Goal: Transaction & Acquisition: Book appointment/travel/reservation

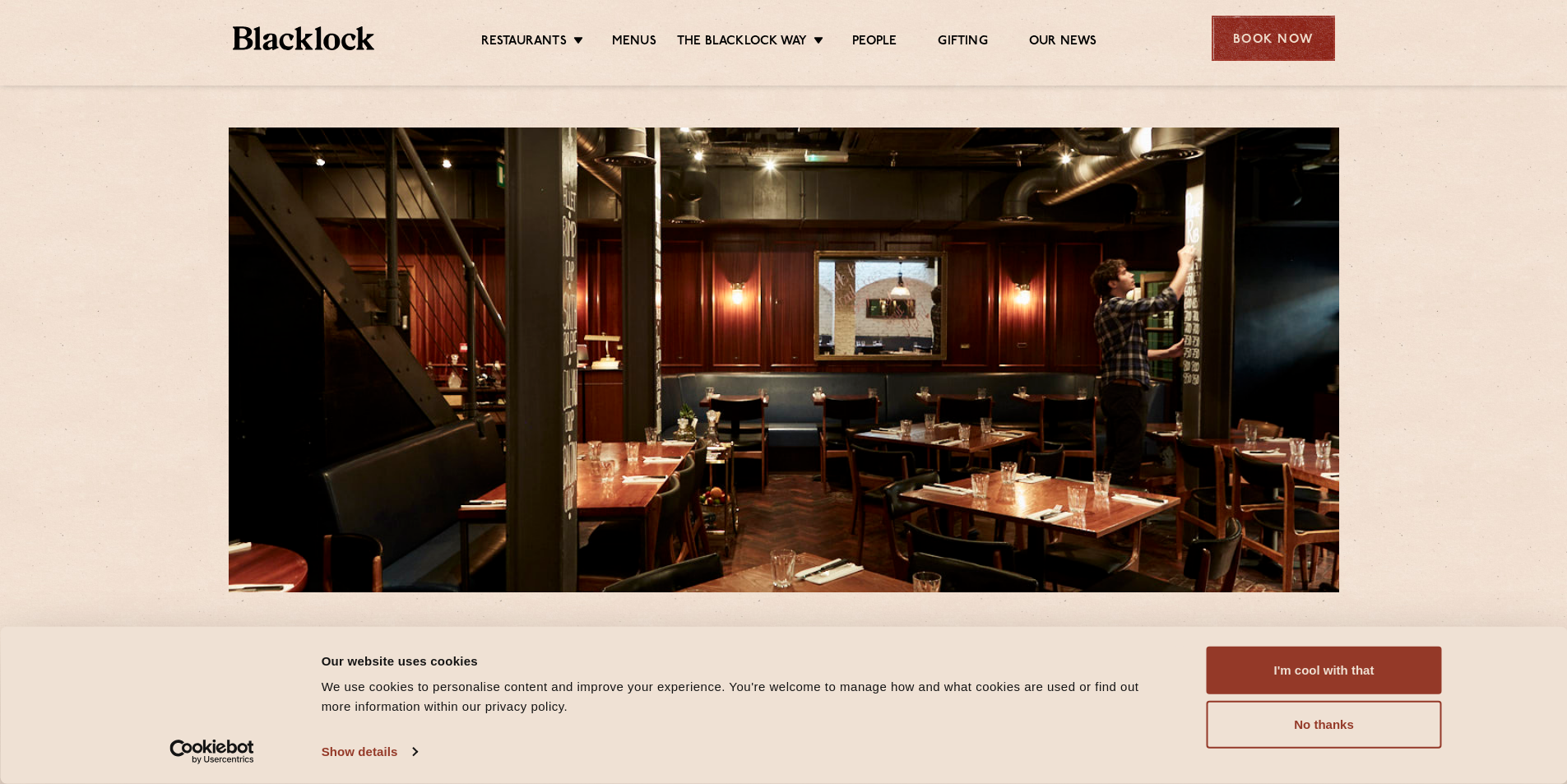
click at [1277, 41] on div "Book Now" at bounding box center [1273, 38] width 123 height 45
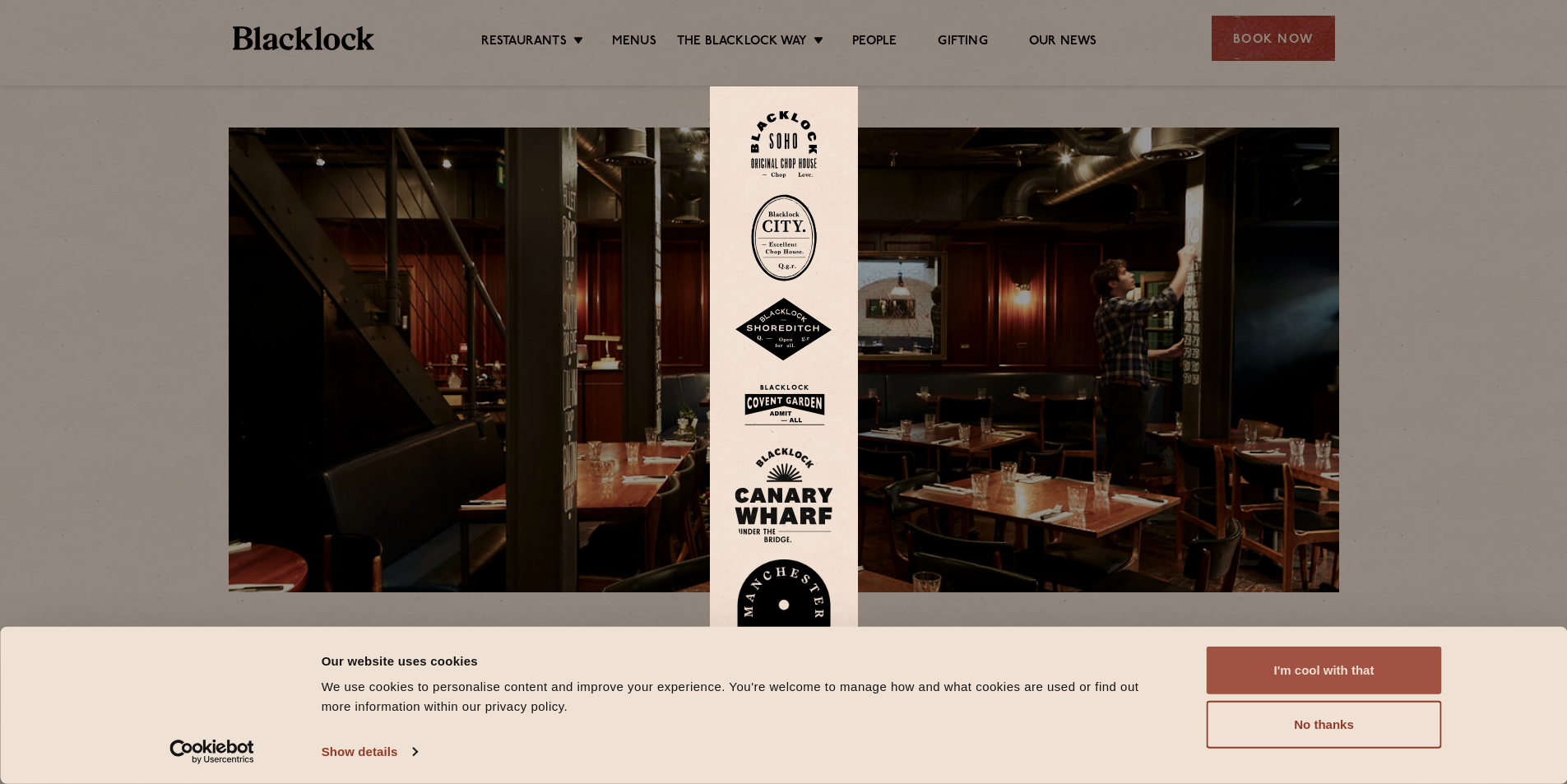
click at [1365, 660] on button "I'm cool with that" at bounding box center [1324, 670] width 235 height 48
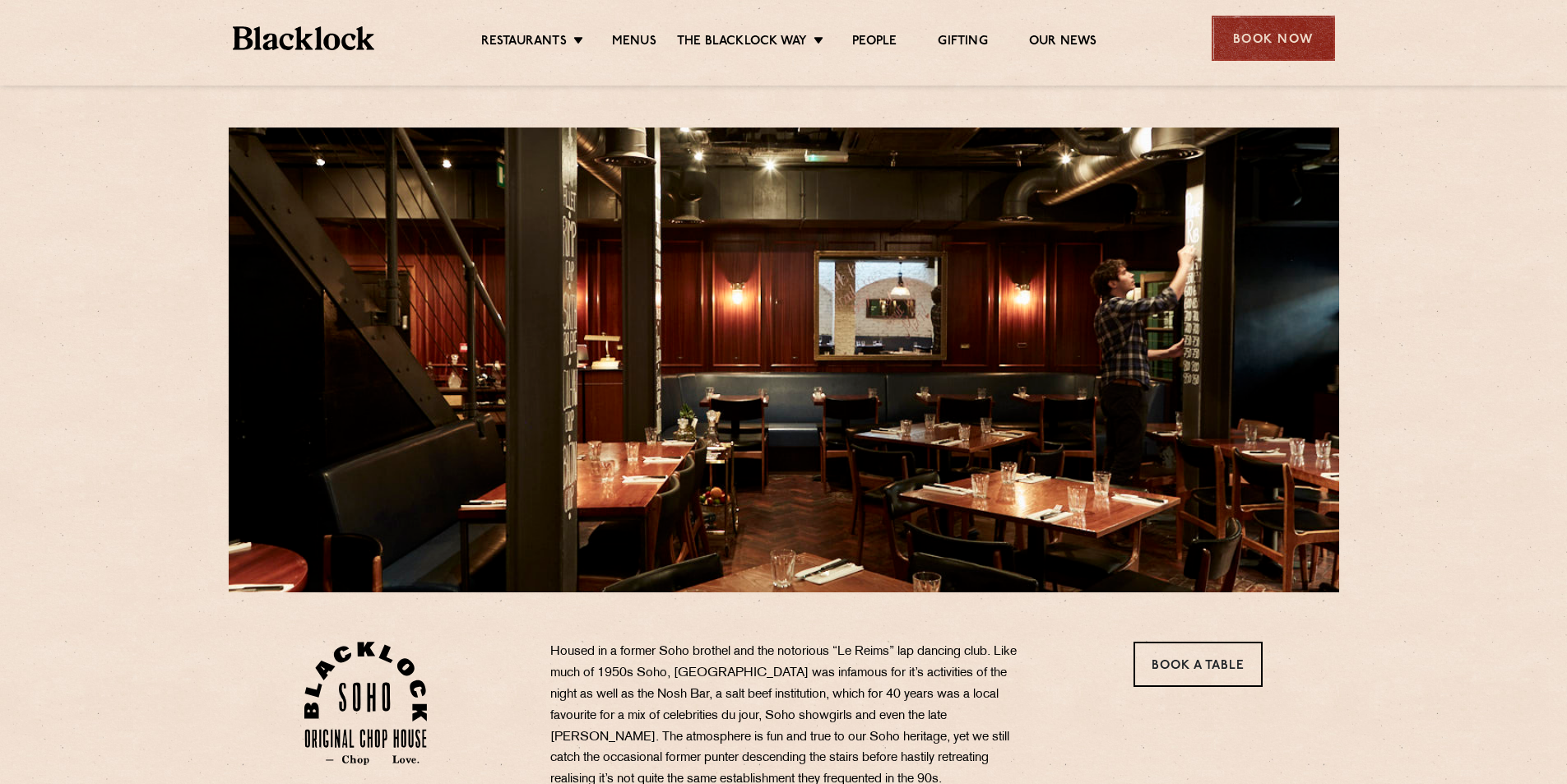
click at [1252, 33] on div "Book Now" at bounding box center [1273, 38] width 123 height 45
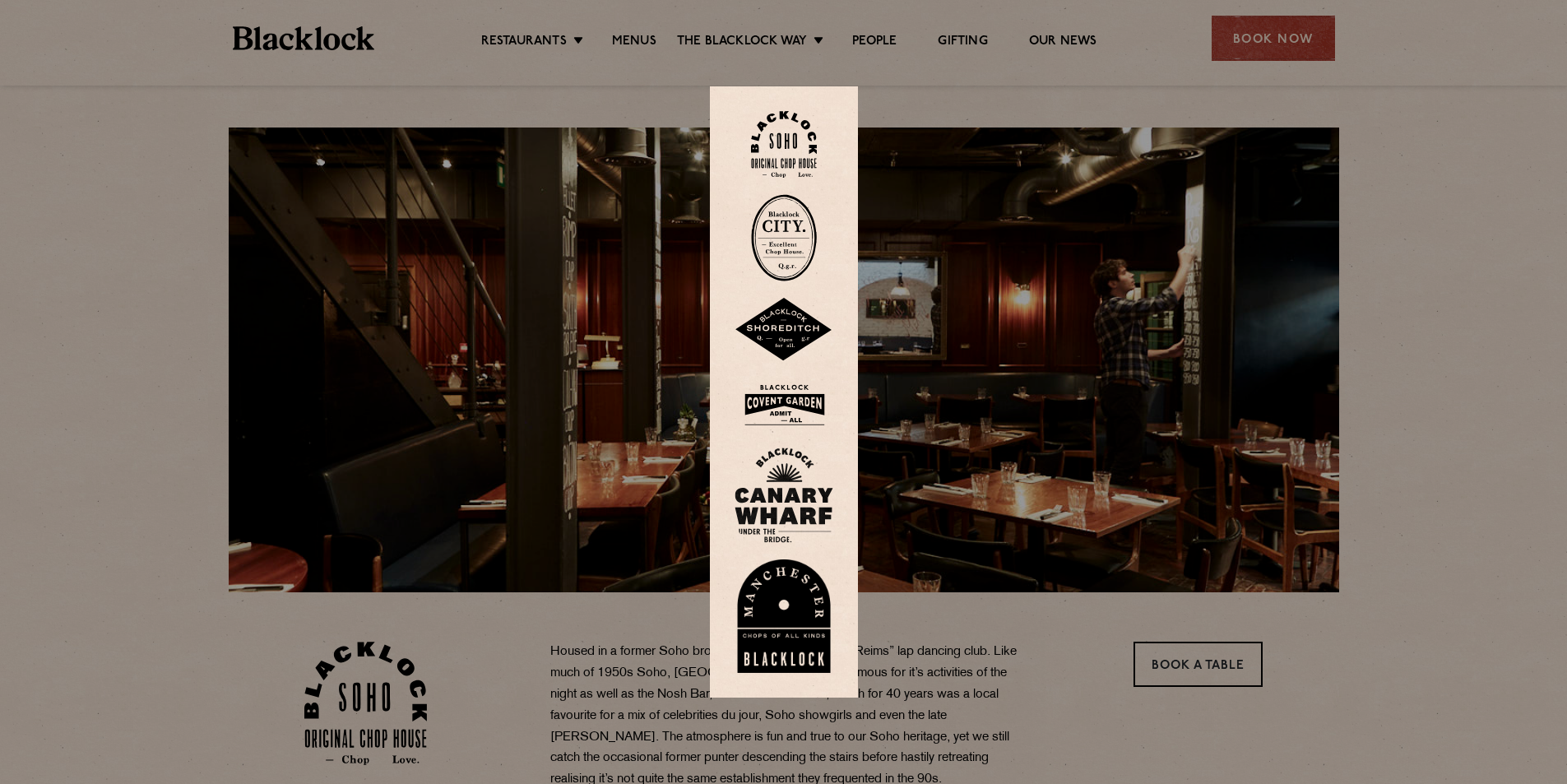
click at [793, 150] on img at bounding box center [784, 144] width 65 height 66
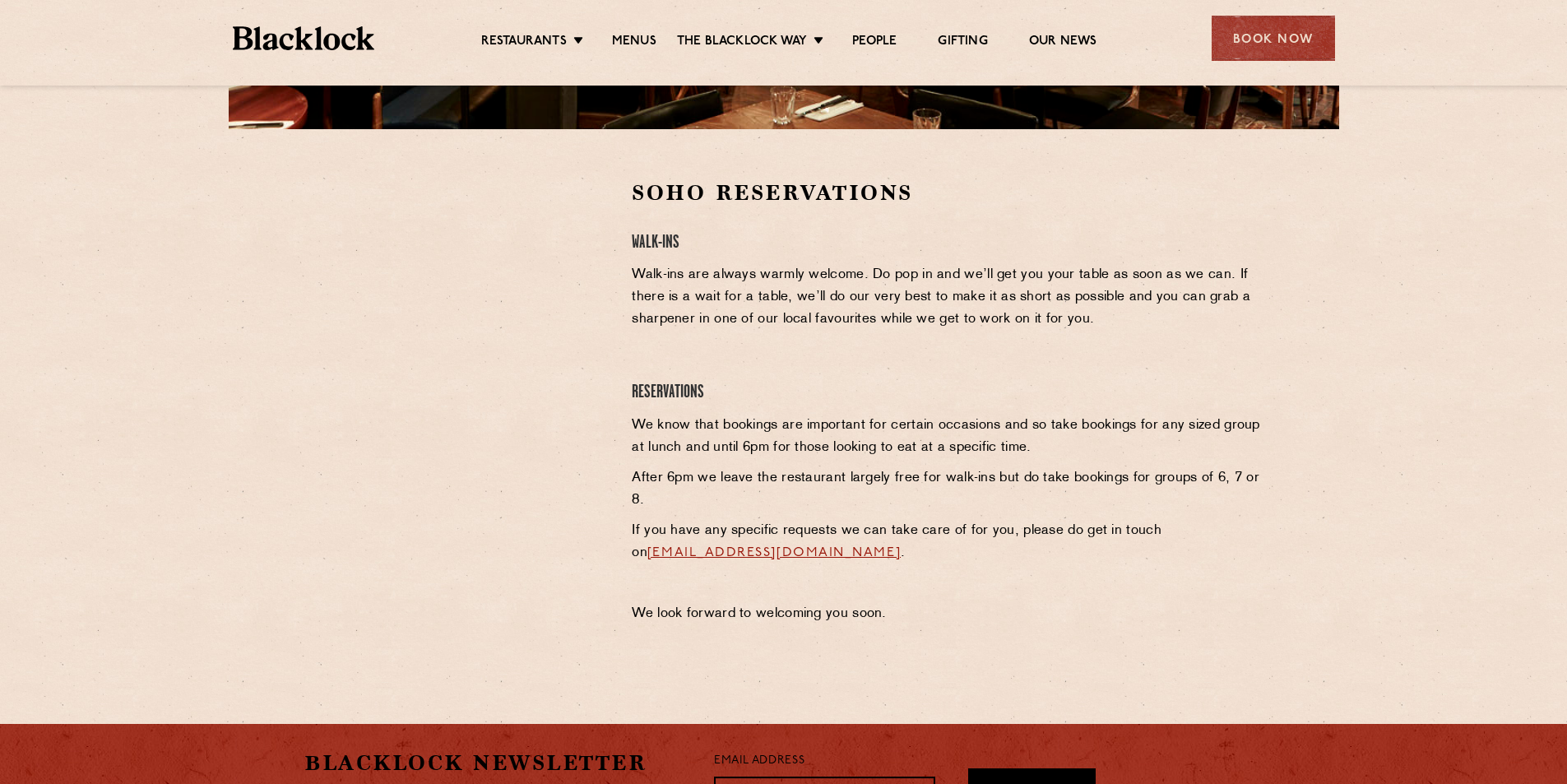
scroll to position [412, 0]
